Goal: Task Accomplishment & Management: Use online tool/utility

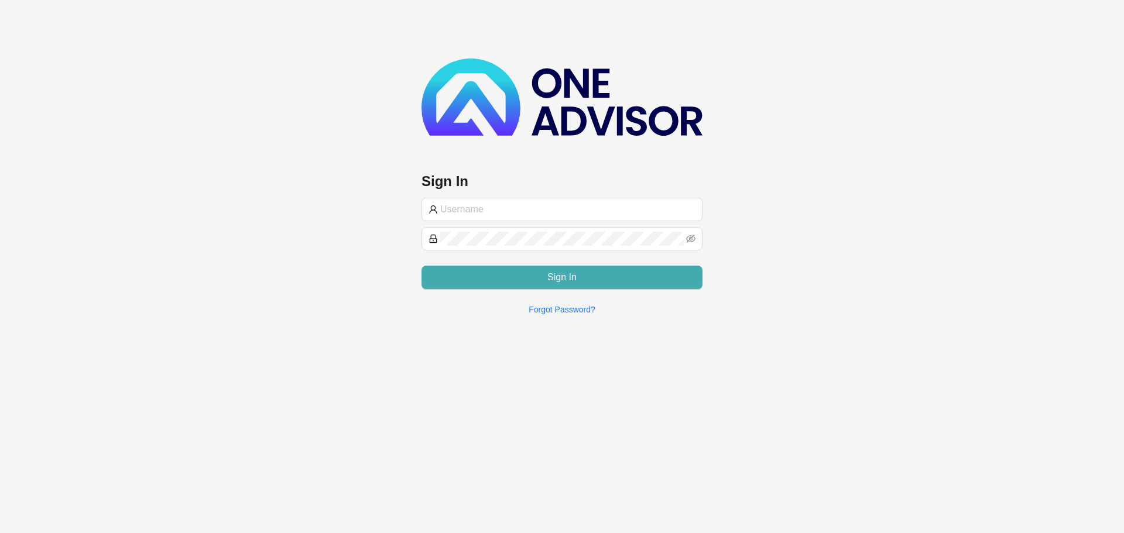
type input "[EMAIL_ADDRESS][DOMAIN_NAME]"
click at [536, 273] on button "Sign In" at bounding box center [562, 277] width 281 height 23
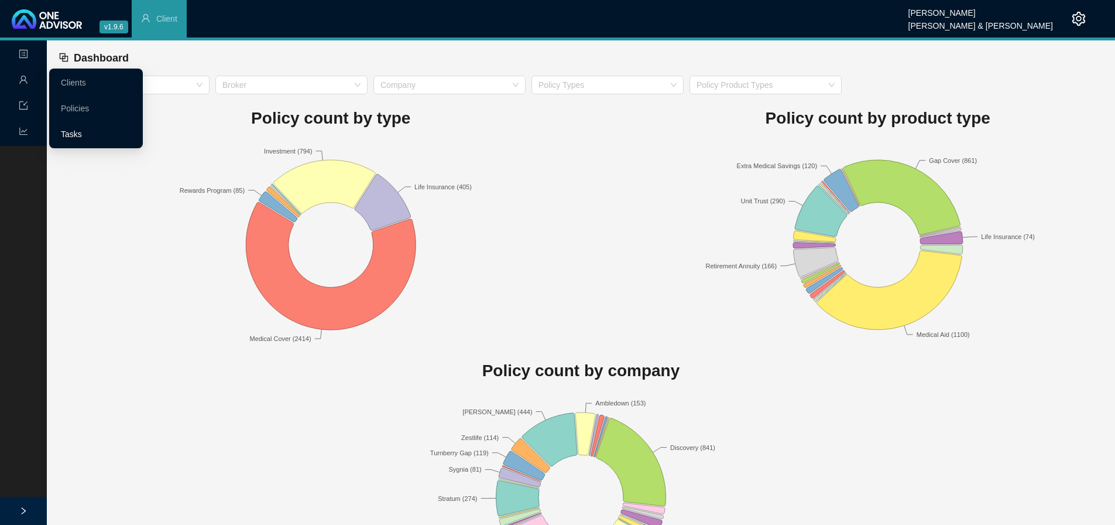
drag, startPoint x: 74, startPoint y: 130, endPoint x: 87, endPoint y: 128, distance: 13.0
click at [74, 130] on link "Tasks" at bounding box center [71, 133] width 21 height 9
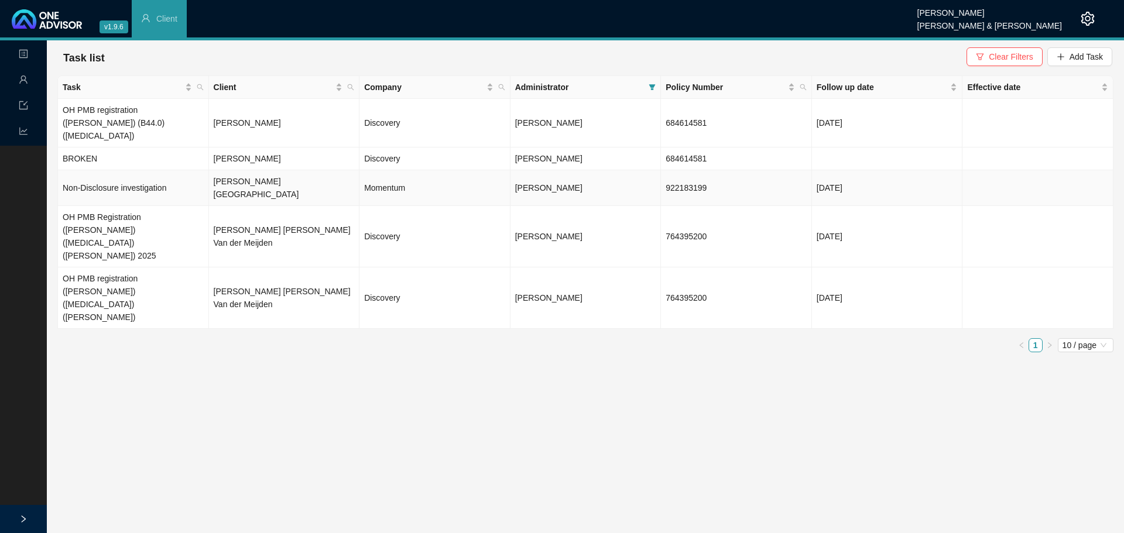
click at [278, 170] on td "[PERSON_NAME][GEOGRAPHIC_DATA]" at bounding box center [284, 188] width 151 height 36
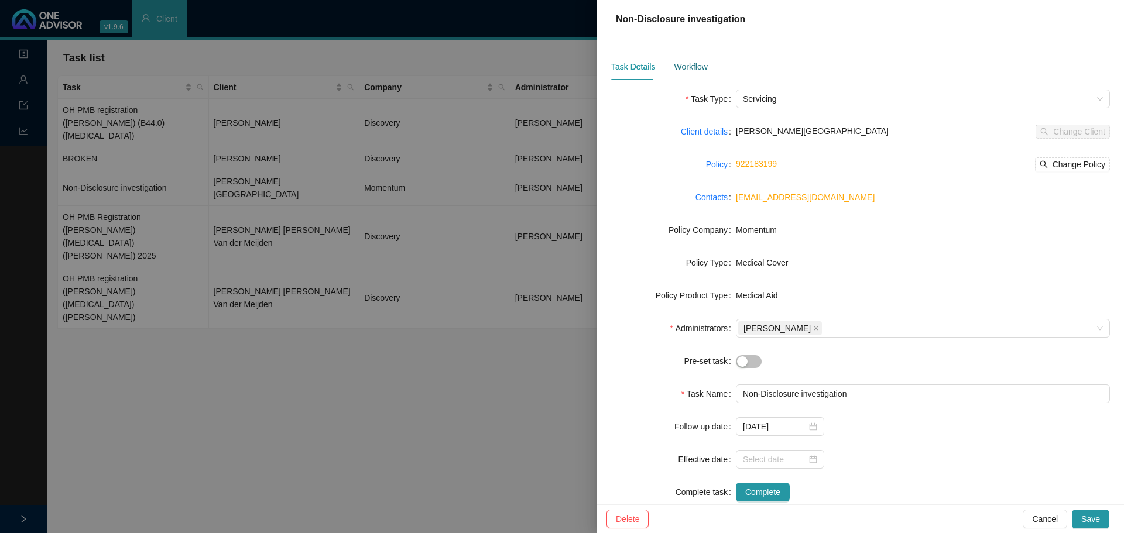
click at [699, 69] on div "Workflow" at bounding box center [690, 66] width 33 height 13
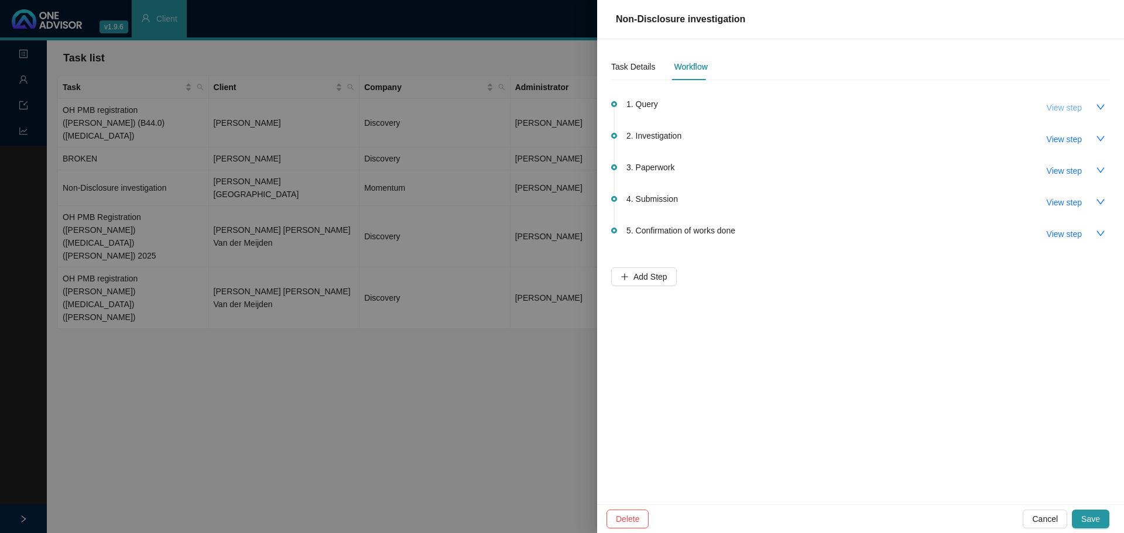
click at [1064, 108] on span "View step" at bounding box center [1064, 107] width 35 height 13
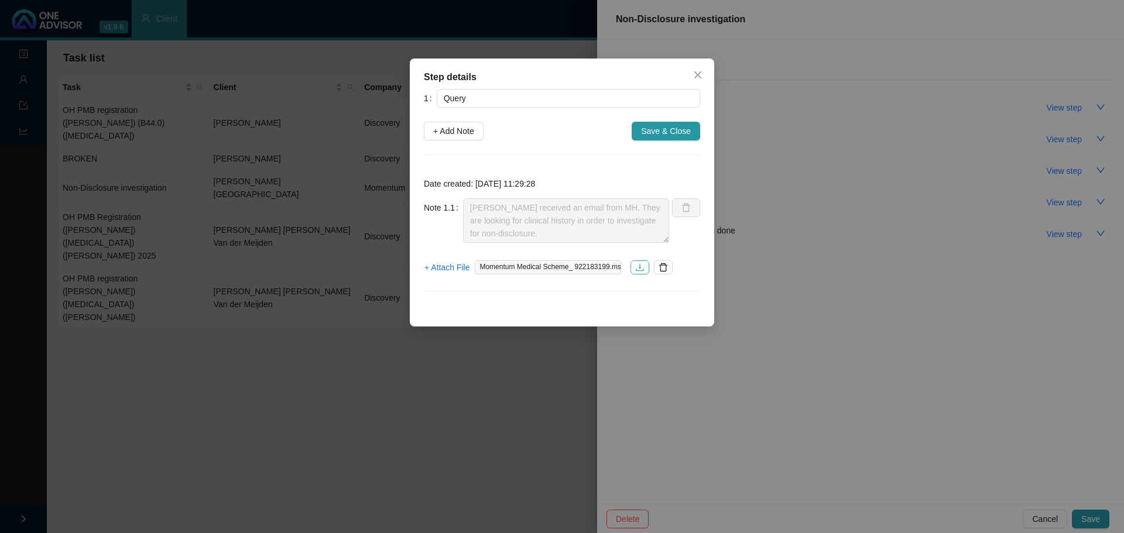
click at [638, 268] on icon "download" at bounding box center [639, 267] width 9 height 9
